Goal: Task Accomplishment & Management: Use online tool/utility

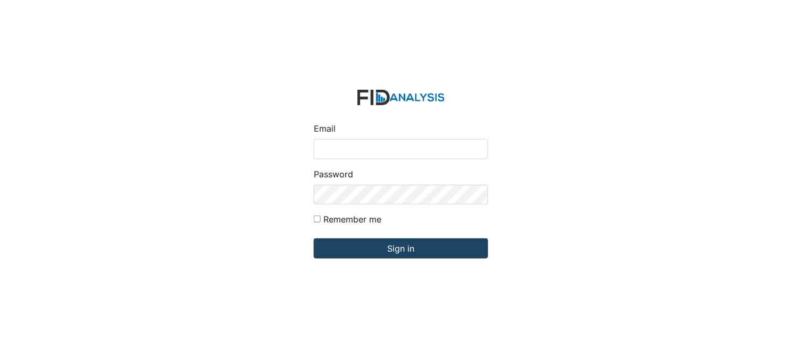
type input "[PERSON_NAME][EMAIL_ADDRESS][DOMAIN_NAME]"
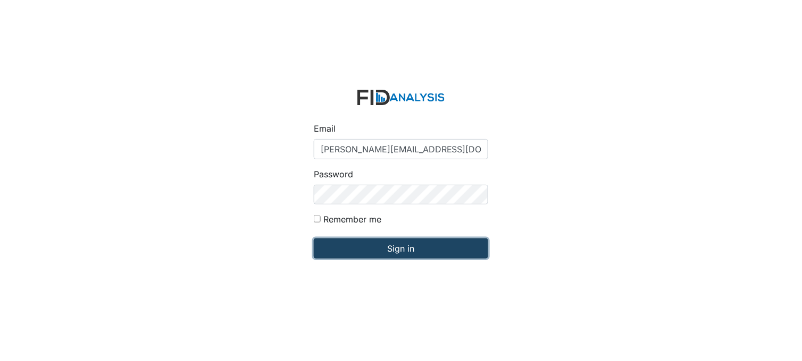
click at [394, 252] on input "Sign in" at bounding box center [401, 249] width 174 height 20
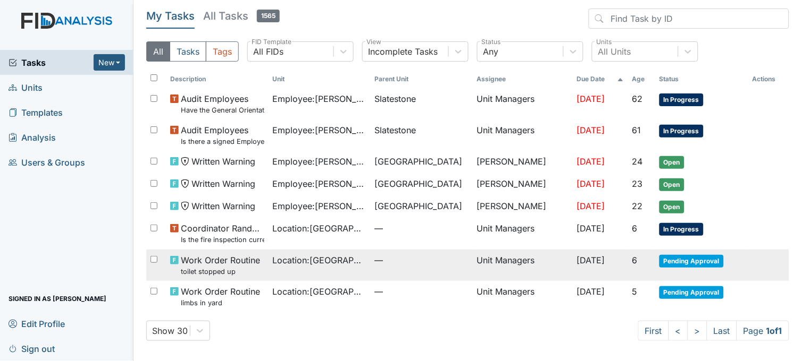
click at [314, 265] on span "Location : Beaufort Heights" at bounding box center [320, 260] width 94 height 13
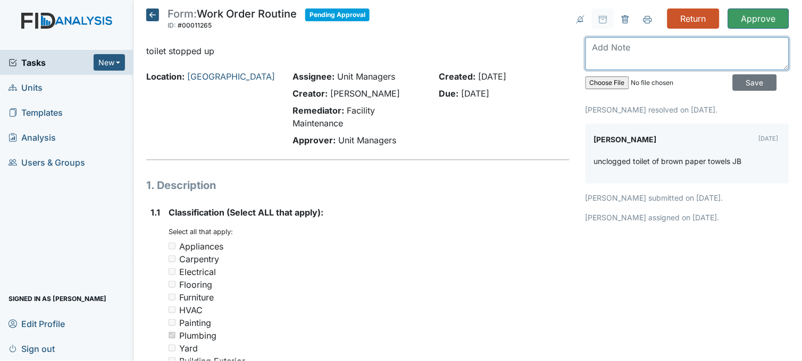
click at [646, 51] on textarea at bounding box center [687, 53] width 204 height 33
type textarea "f"
type textarea "n"
type textarea "No brown paper towels in the house. completed."
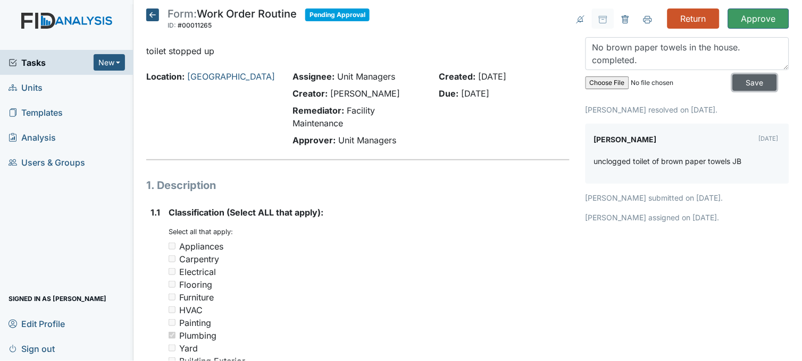
click at [746, 82] on input "Save" at bounding box center [754, 82] width 44 height 16
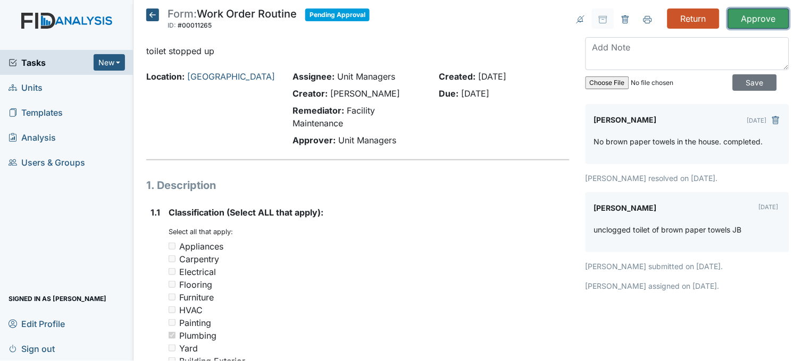
click at [743, 16] on input "Approve" at bounding box center [758, 19] width 61 height 20
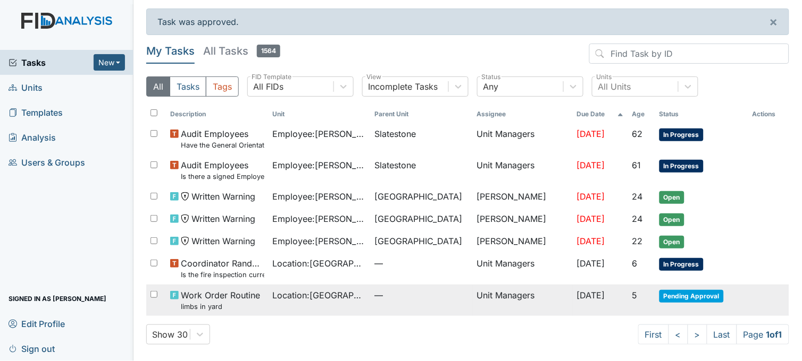
click at [314, 299] on span "Location : [GEOGRAPHIC_DATA]" at bounding box center [320, 295] width 94 height 13
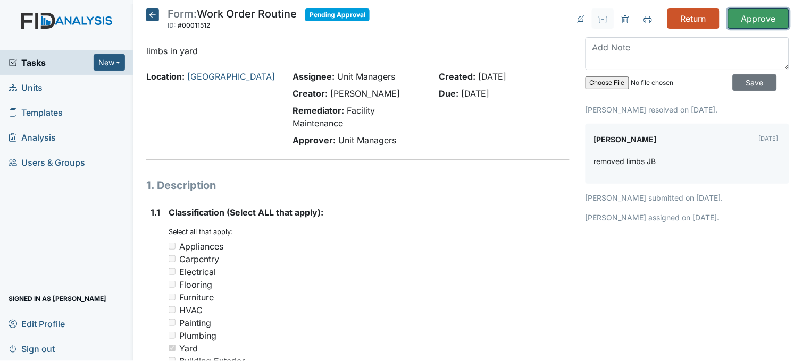
click at [752, 25] on input "Approve" at bounding box center [758, 19] width 61 height 20
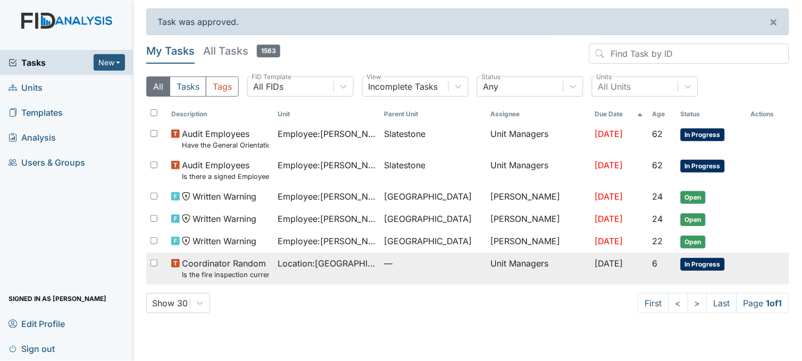
click at [355, 268] on span "Location : Beaufort Heights" at bounding box center [326, 263] width 98 height 13
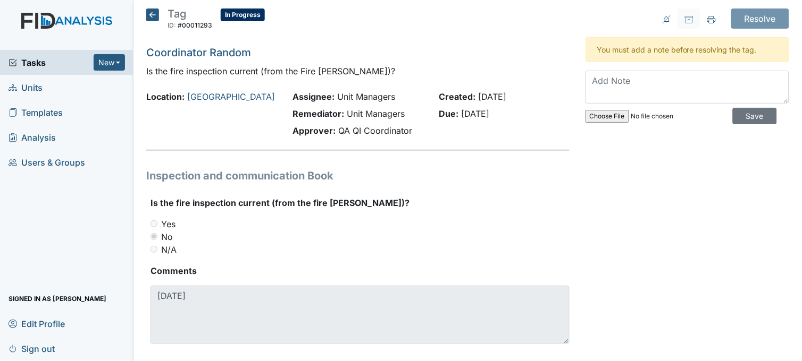
click at [156, 16] on icon at bounding box center [152, 15] width 13 height 13
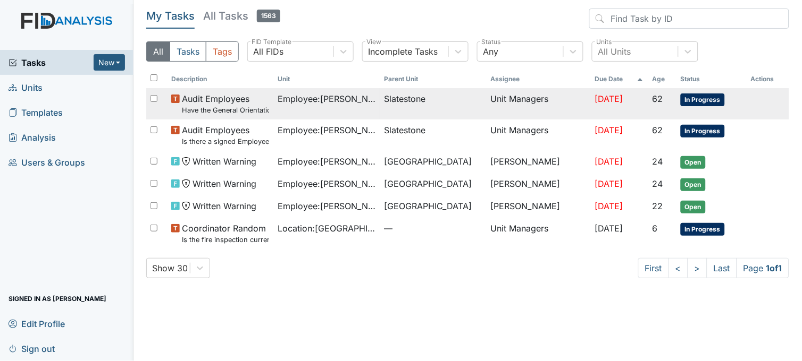
click at [357, 104] on span "Employee : [PERSON_NAME]" at bounding box center [326, 98] width 98 height 13
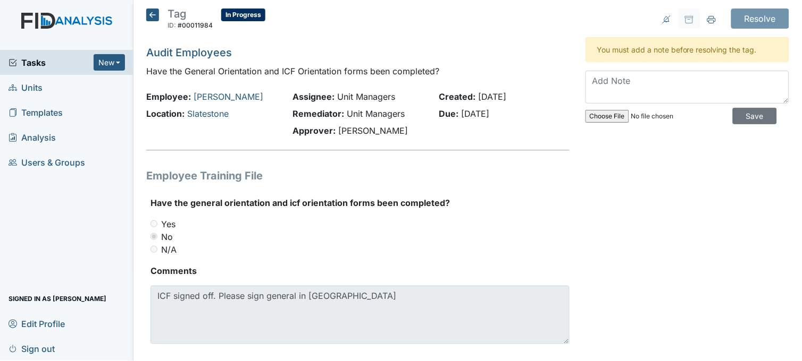
click at [153, 15] on icon at bounding box center [152, 15] width 13 height 13
